Goal: Task Accomplishment & Management: Complete application form

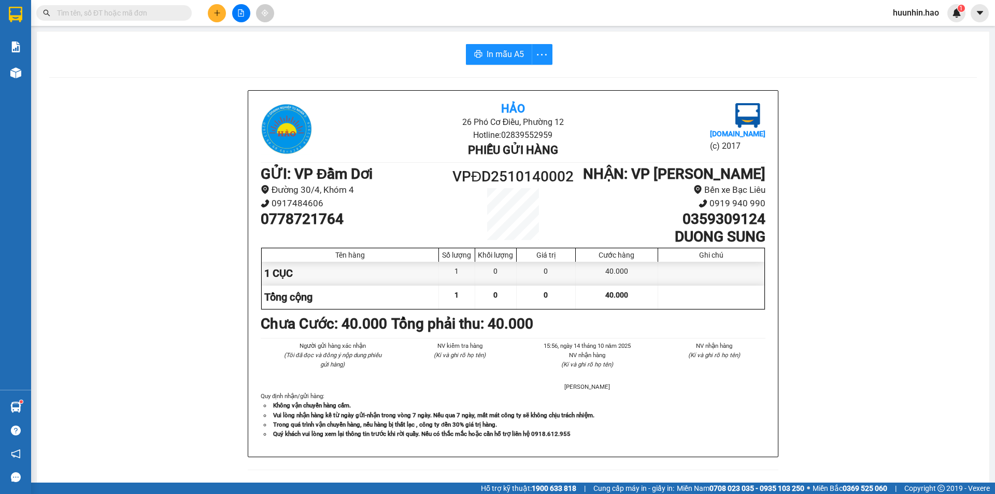
click at [223, 16] on button at bounding box center [217, 13] width 18 height 18
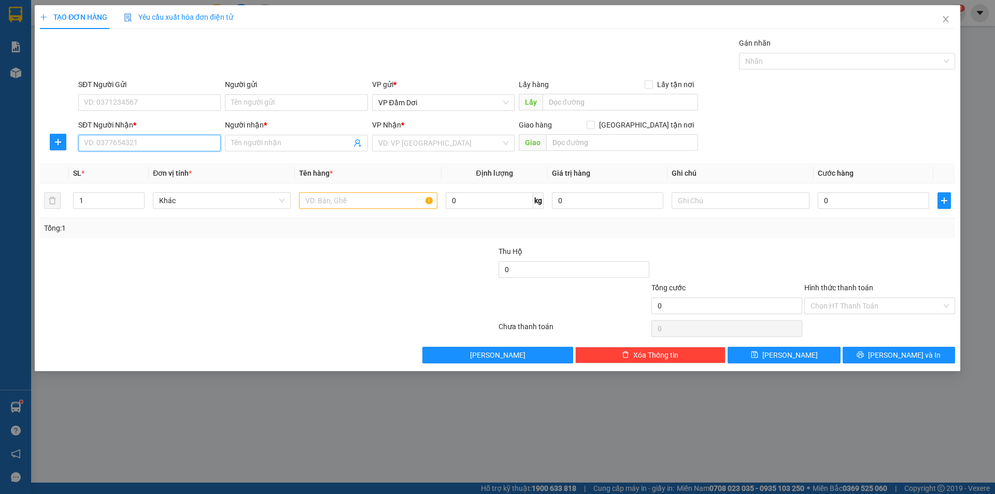
click at [133, 146] on input "SĐT Người Nhận *" at bounding box center [149, 143] width 143 height 17
paste input "0946167946"
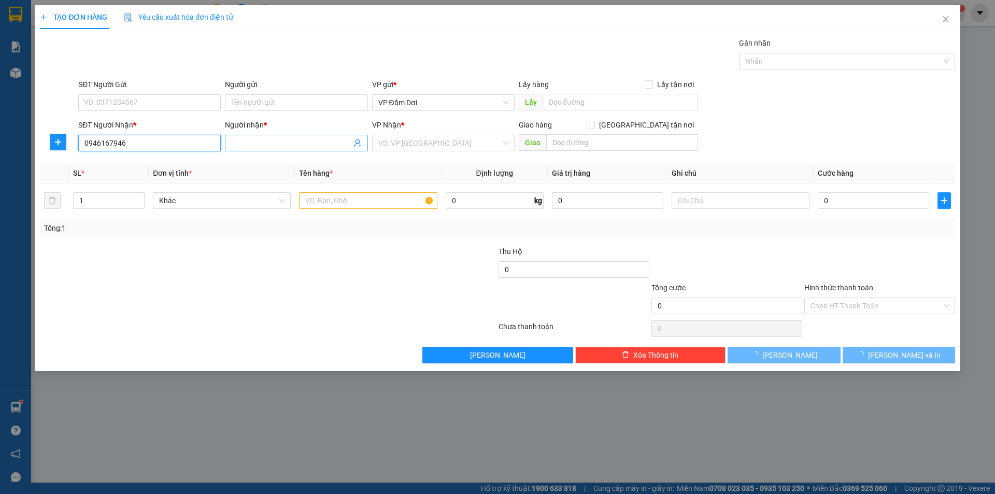
type input "0946167946"
click at [247, 141] on input "Người nhận *" at bounding box center [291, 142] width 120 height 11
click at [127, 139] on input "0946167946" at bounding box center [149, 143] width 143 height 17
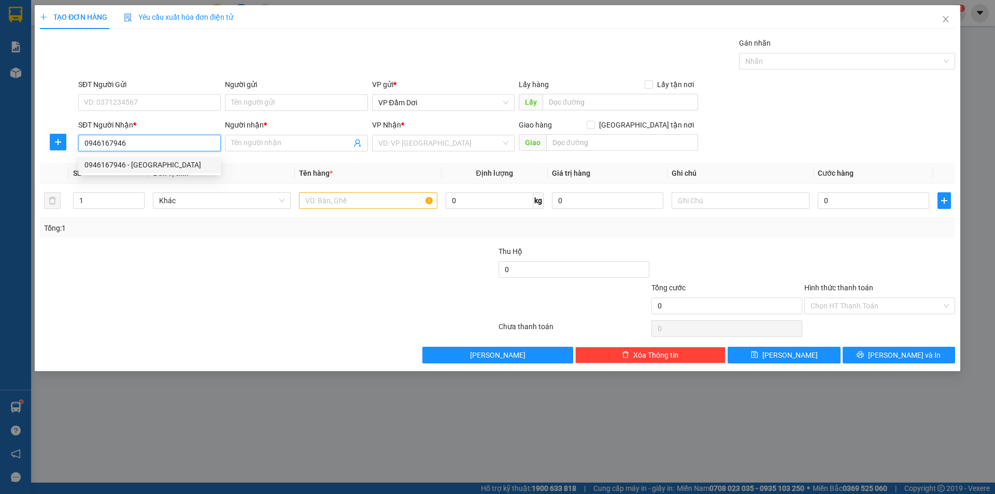
click at [132, 159] on div "0946167946 - [GEOGRAPHIC_DATA]" at bounding box center [149, 164] width 130 height 11
type input "[PERSON_NAME]"
type input "40.000"
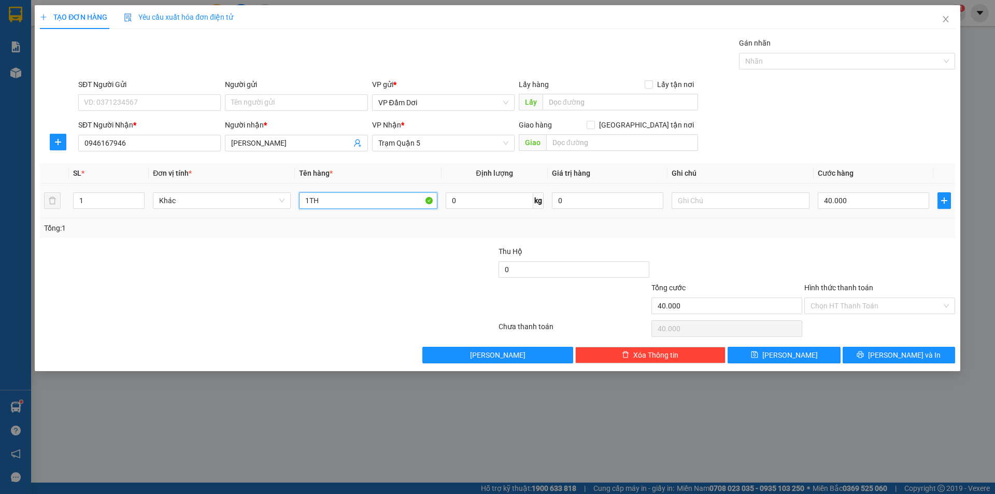
click at [380, 207] on input "1TH" at bounding box center [368, 200] width 138 height 17
type input "1"
type input "XE MÁY"
click at [370, 254] on div at bounding box center [421, 264] width 153 height 36
click at [922, 199] on input "40.000" at bounding box center [873, 200] width 111 height 17
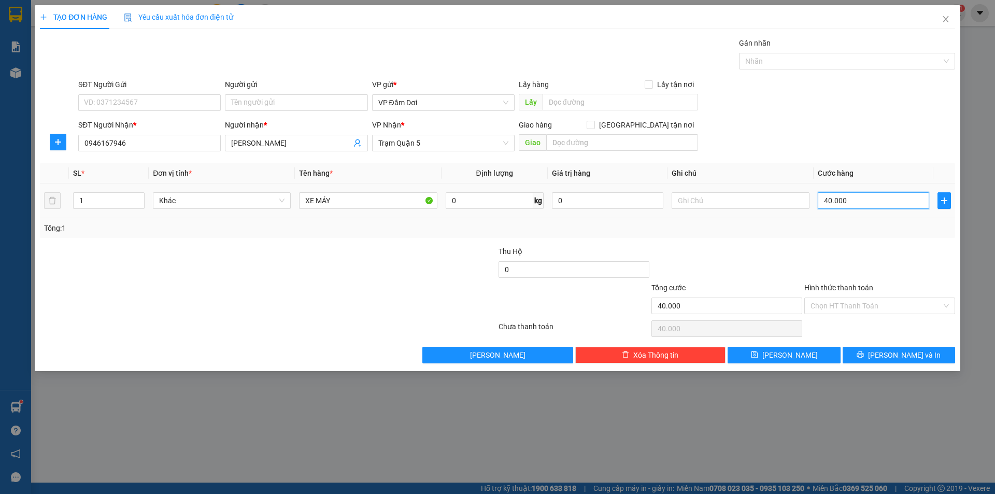
type input "0"
type input "3"
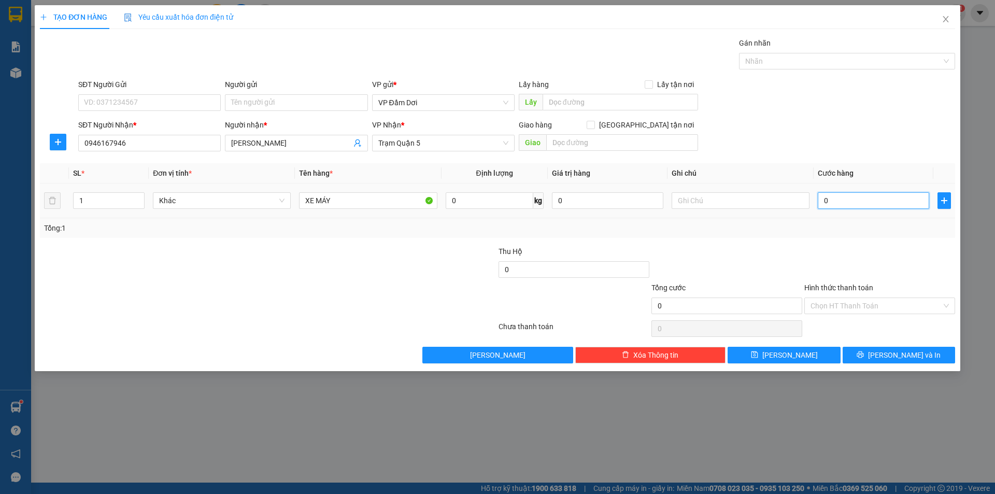
type input "03"
type input "35"
type input "035"
type input "350"
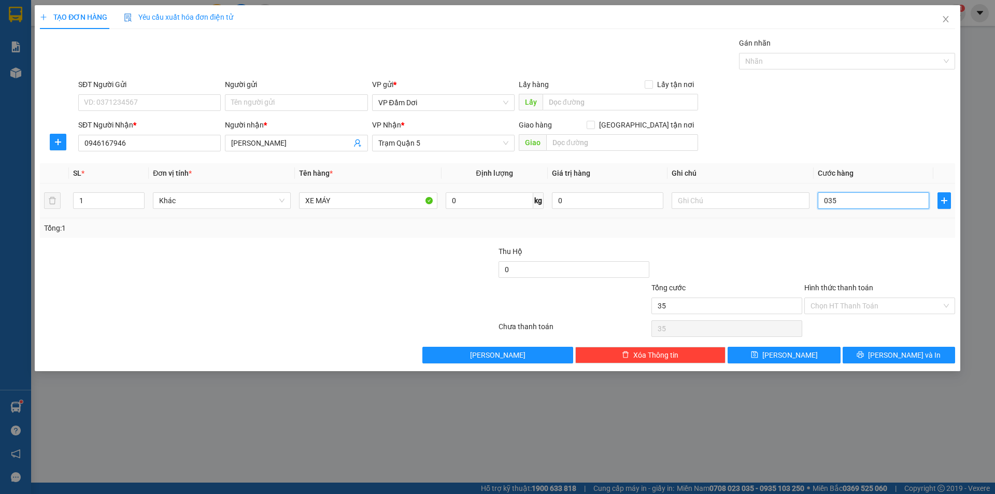
type input "350"
type input "0.350"
type input "3.500"
type input "03.500"
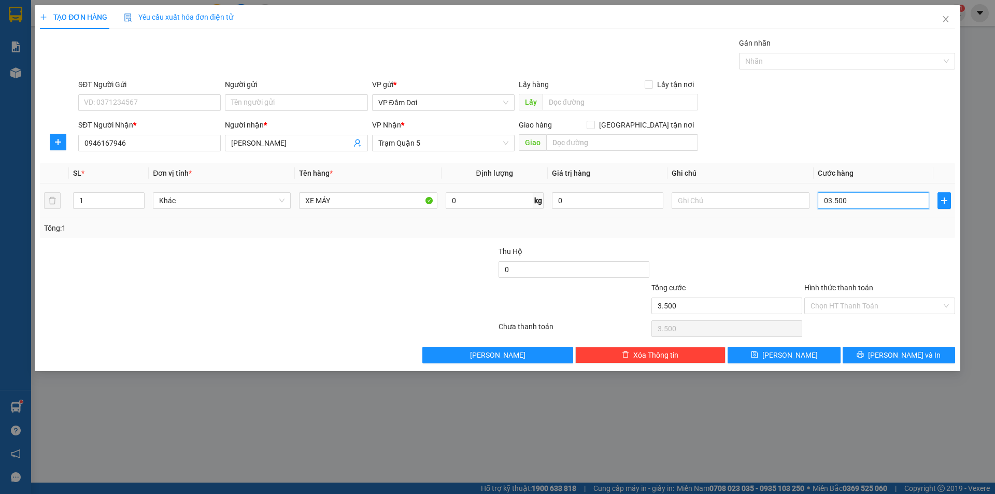
type input "35.000"
type input "035.000"
type input "350.000"
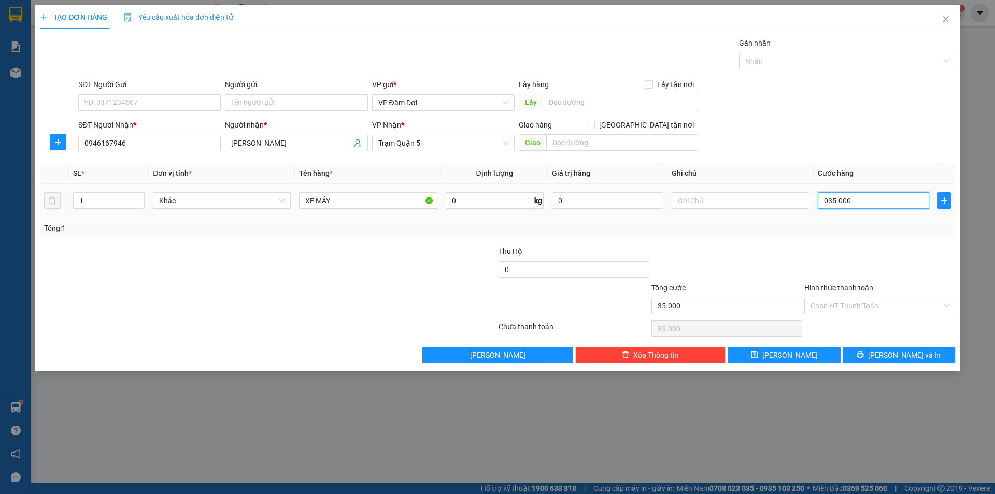
type input "0.350.000"
type input "3.500.000"
type input "03.500.000"
type input "350.000"
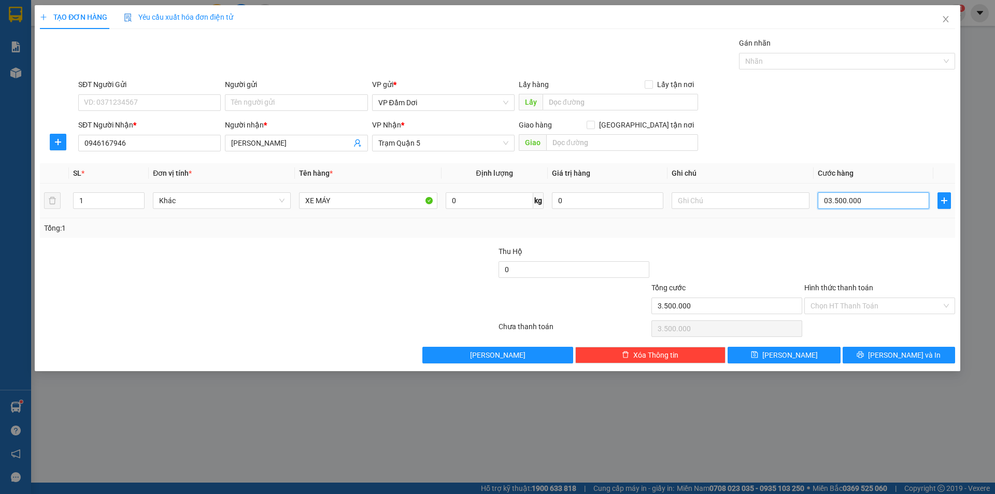
type input "350.000"
click at [742, 208] on input "text" at bounding box center [741, 200] width 138 height 17
click at [854, 300] on input "Hình thức thanh toán" at bounding box center [876, 306] width 131 height 16
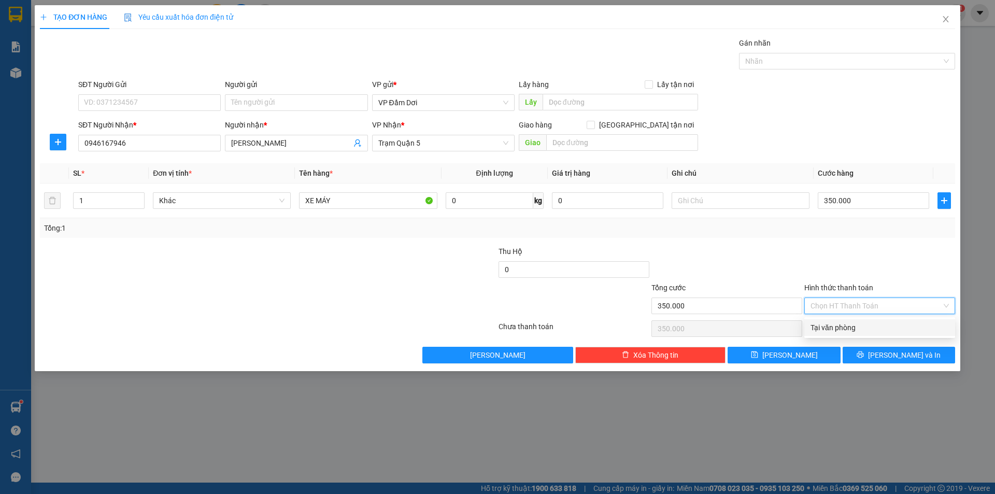
click at [872, 265] on div at bounding box center [879, 264] width 153 height 36
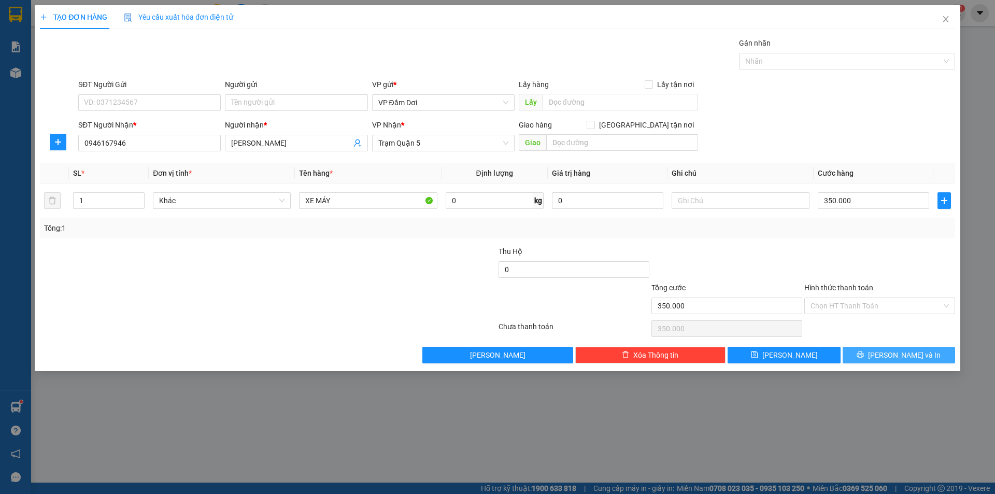
click at [908, 355] on span "[PERSON_NAME] và In" at bounding box center [904, 354] width 73 height 11
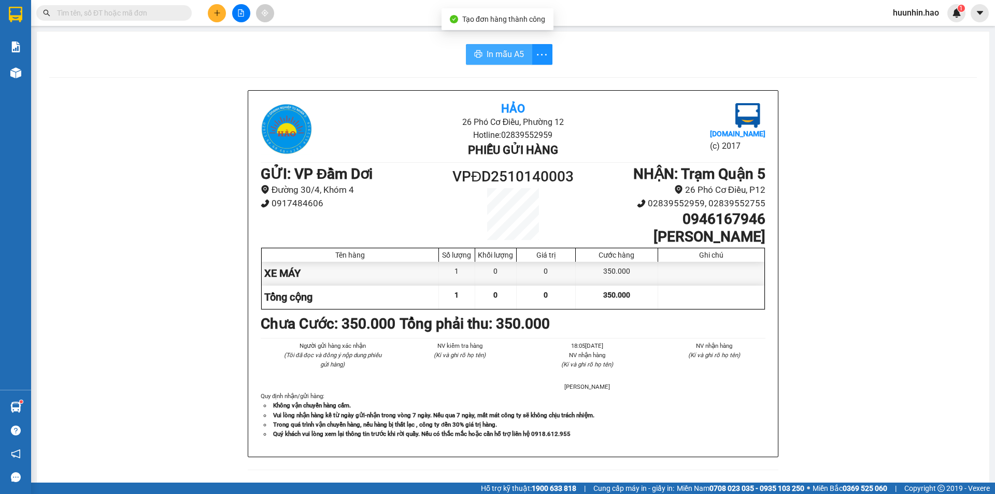
click at [477, 51] on icon "printer" at bounding box center [478, 54] width 8 height 8
